Goal: Task Accomplishment & Management: Manage account settings

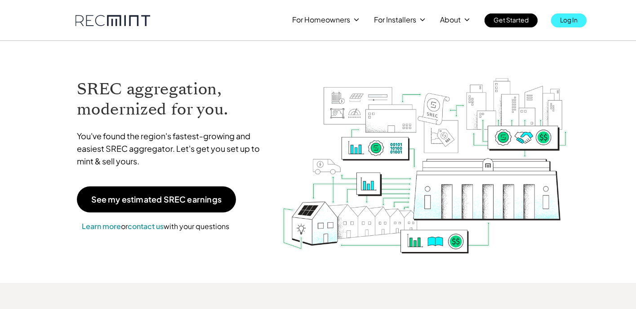
click at [572, 21] on p "Log In" at bounding box center [569, 19] width 18 height 13
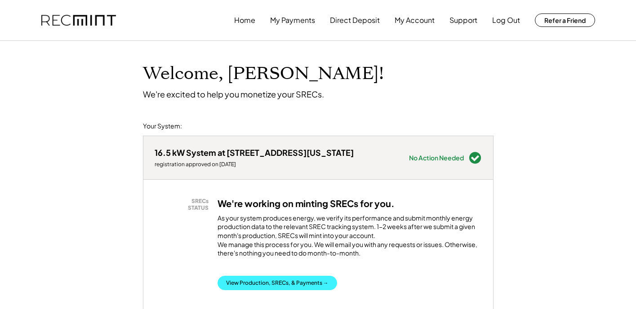
click at [282, 289] on button "View Production, SRECs, & Payments →" at bounding box center [278, 283] width 120 height 14
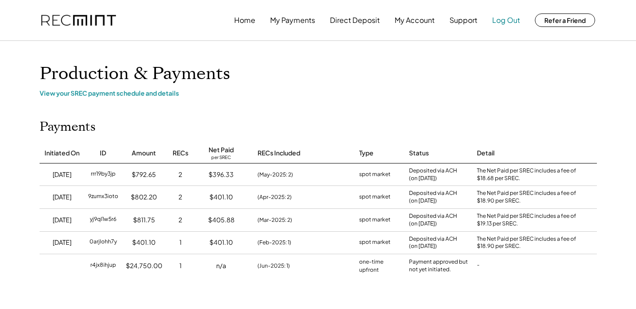
click at [511, 16] on button "Log Out" at bounding box center [506, 20] width 28 height 18
